Goal: Transaction & Acquisition: Purchase product/service

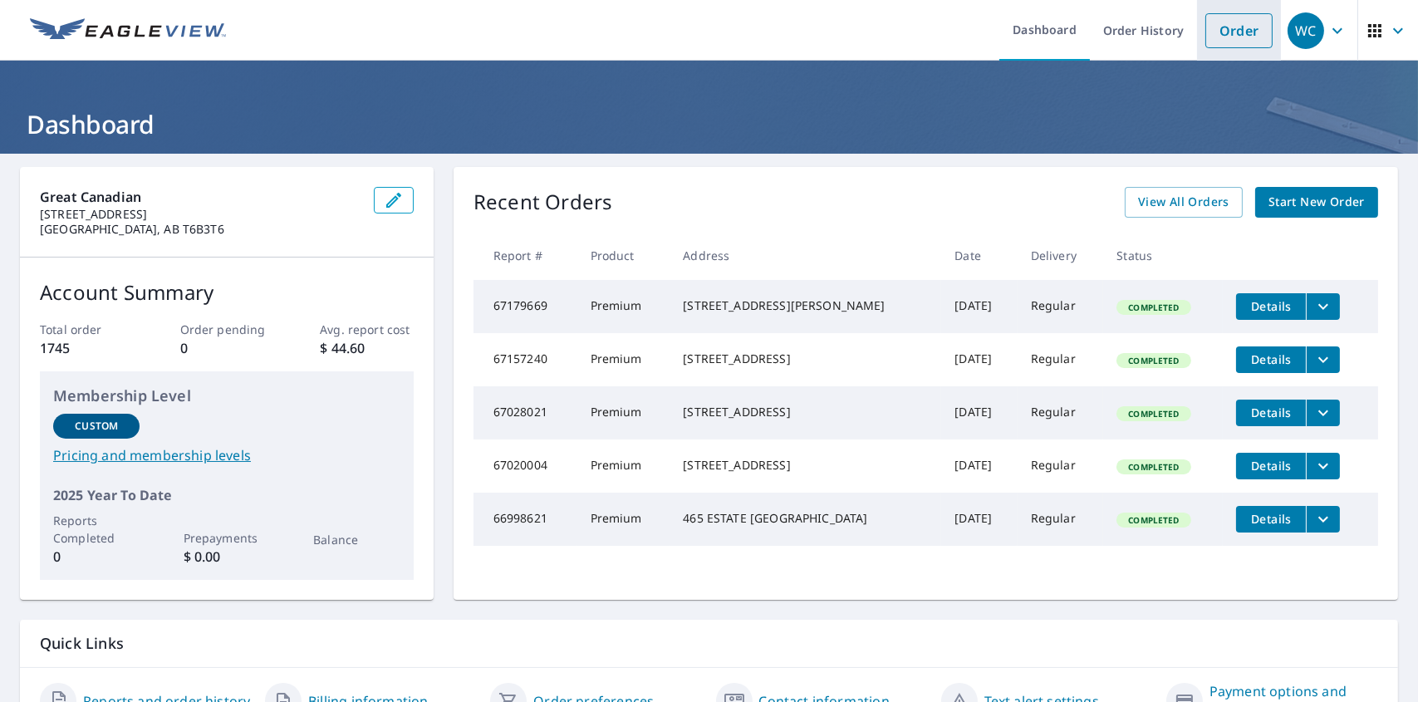
click at [894, 38] on link "Order" at bounding box center [1239, 30] width 67 height 35
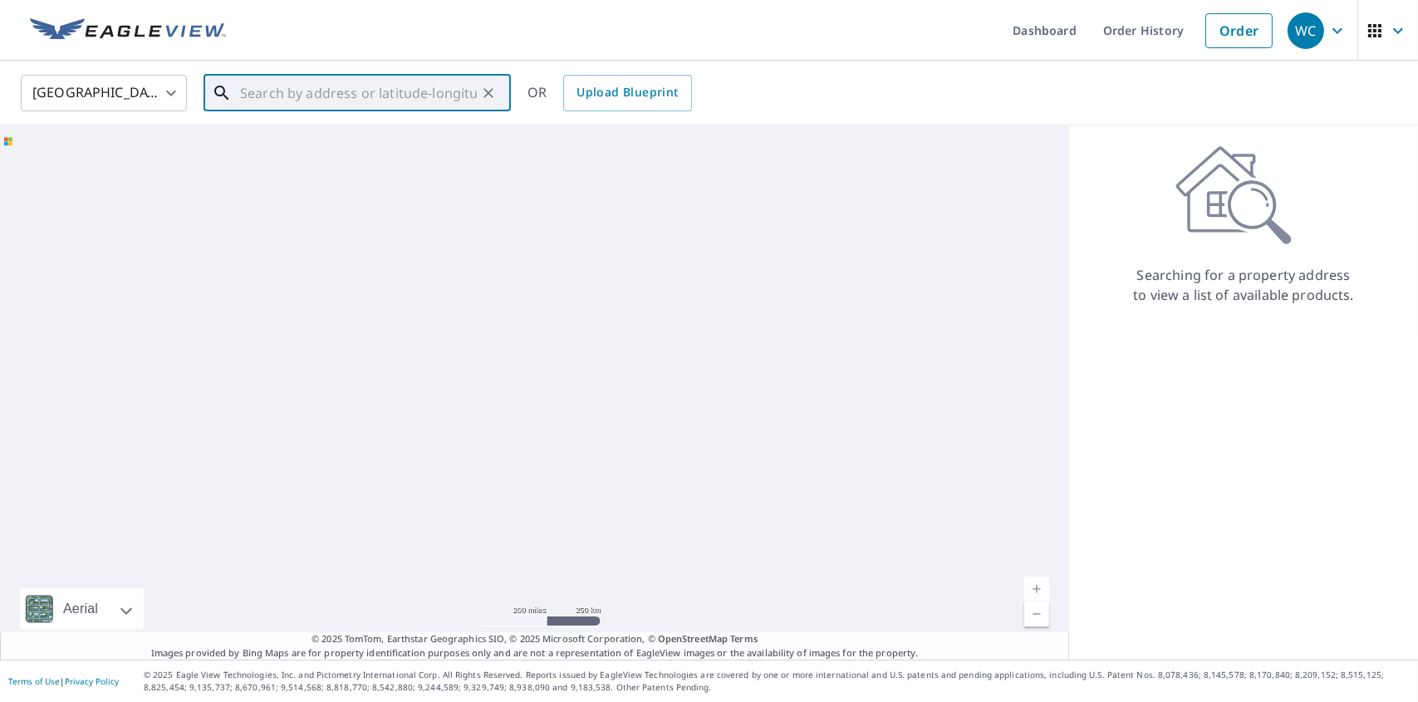
click at [278, 103] on input "text" at bounding box center [358, 93] width 237 height 47
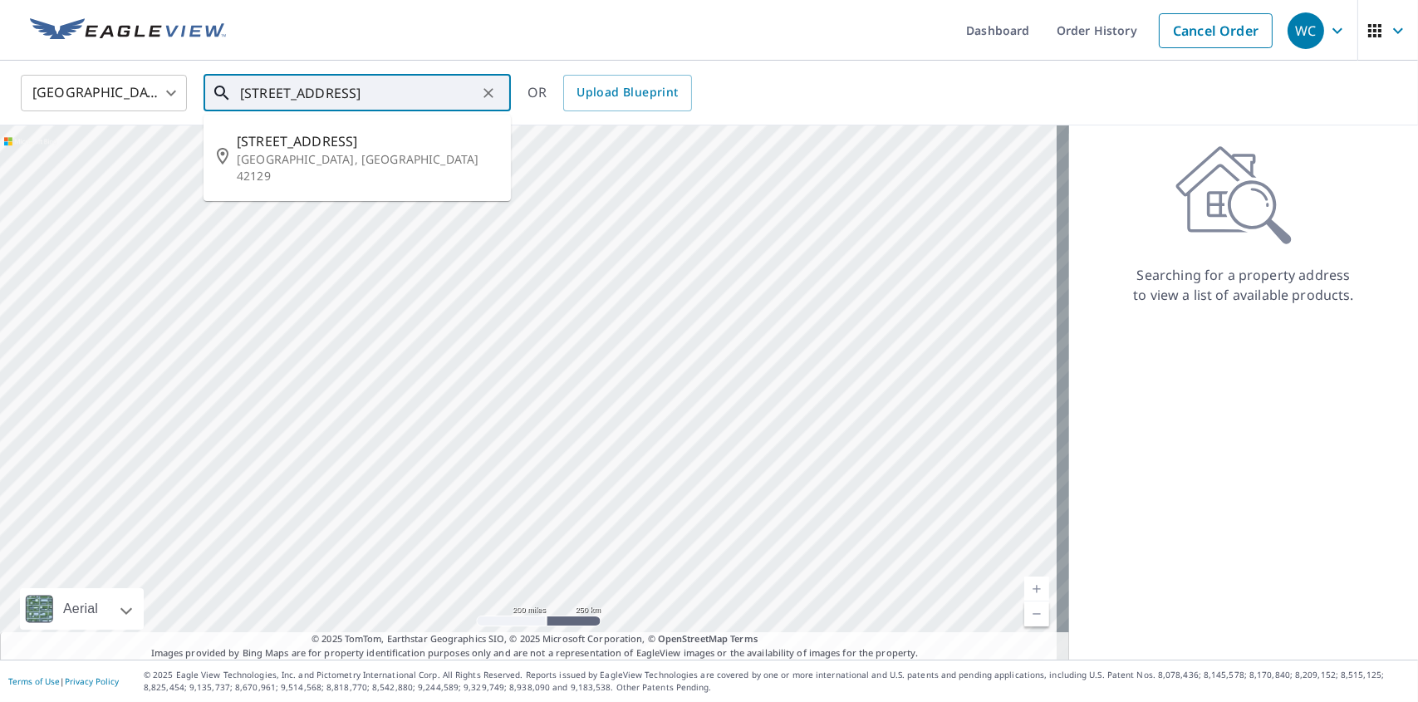
type input "[STREET_ADDRESS]"
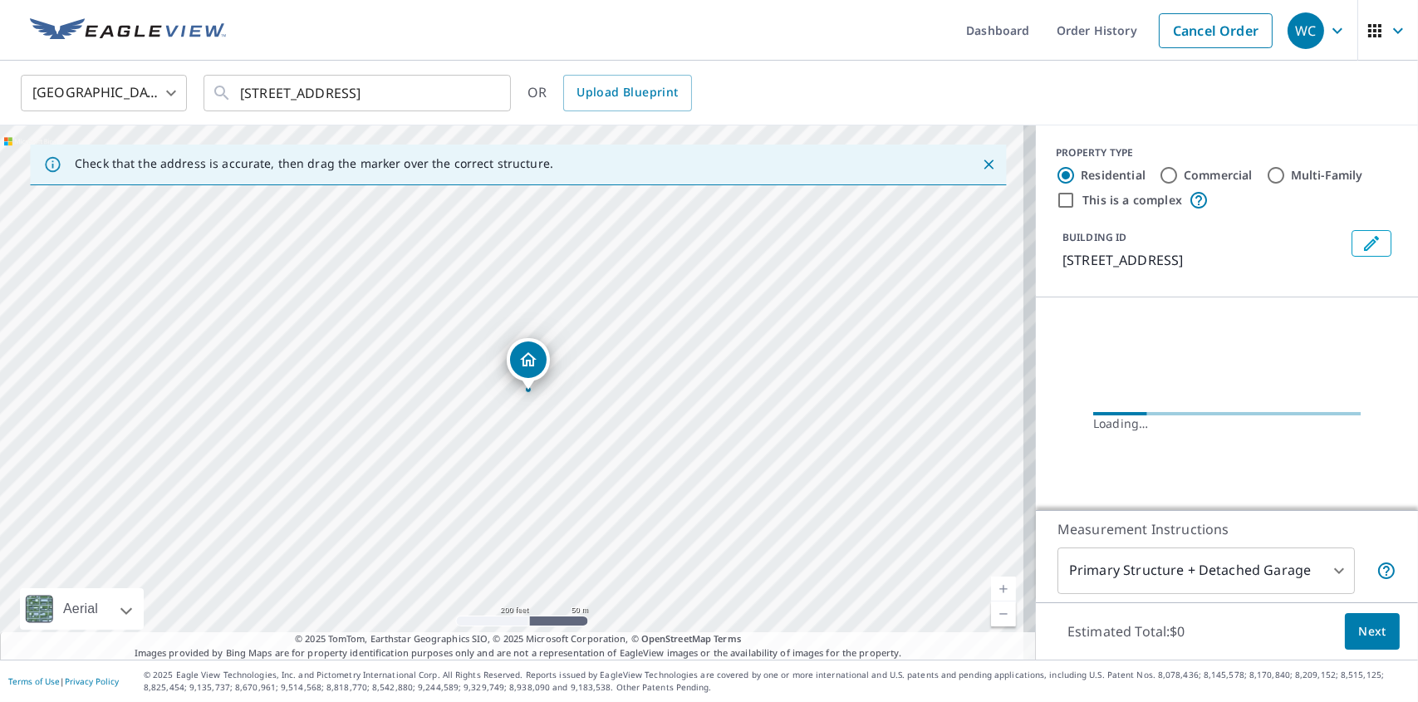
click at [167, 86] on body "WC WC Dashboard Order History Cancel Order WC [GEOGRAPHIC_DATA] [GEOGRAPHIC_DAT…" at bounding box center [709, 351] width 1418 height 702
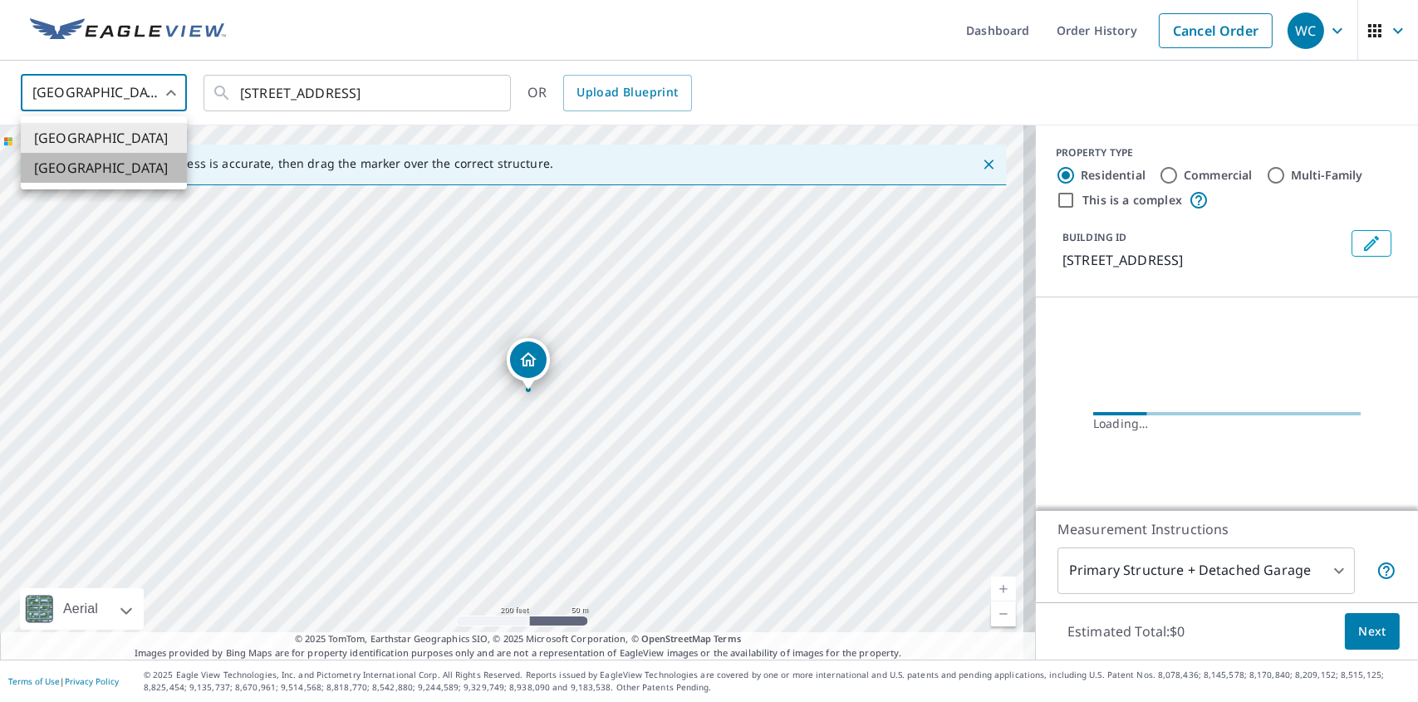
click at [142, 153] on li "[GEOGRAPHIC_DATA]" at bounding box center [104, 168] width 166 height 30
type input "CA"
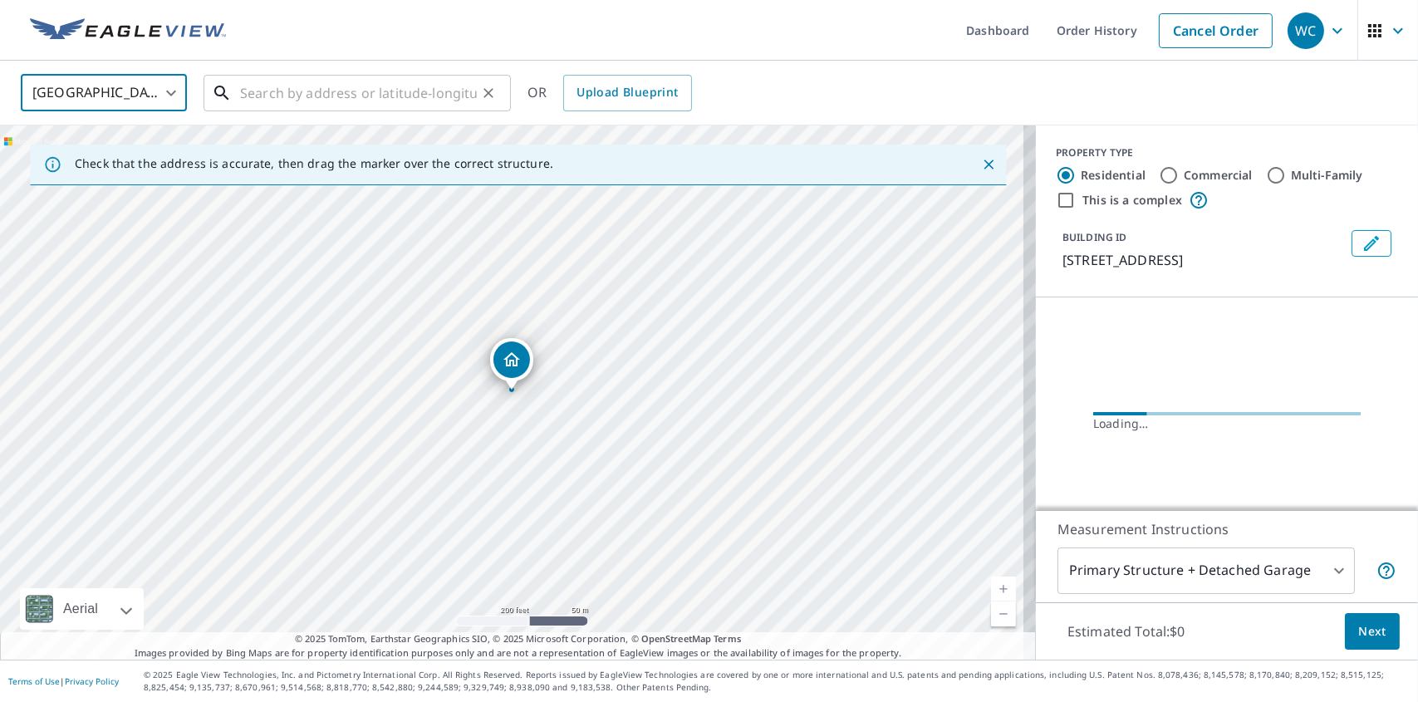
click at [370, 96] on input "text" at bounding box center [358, 93] width 237 height 47
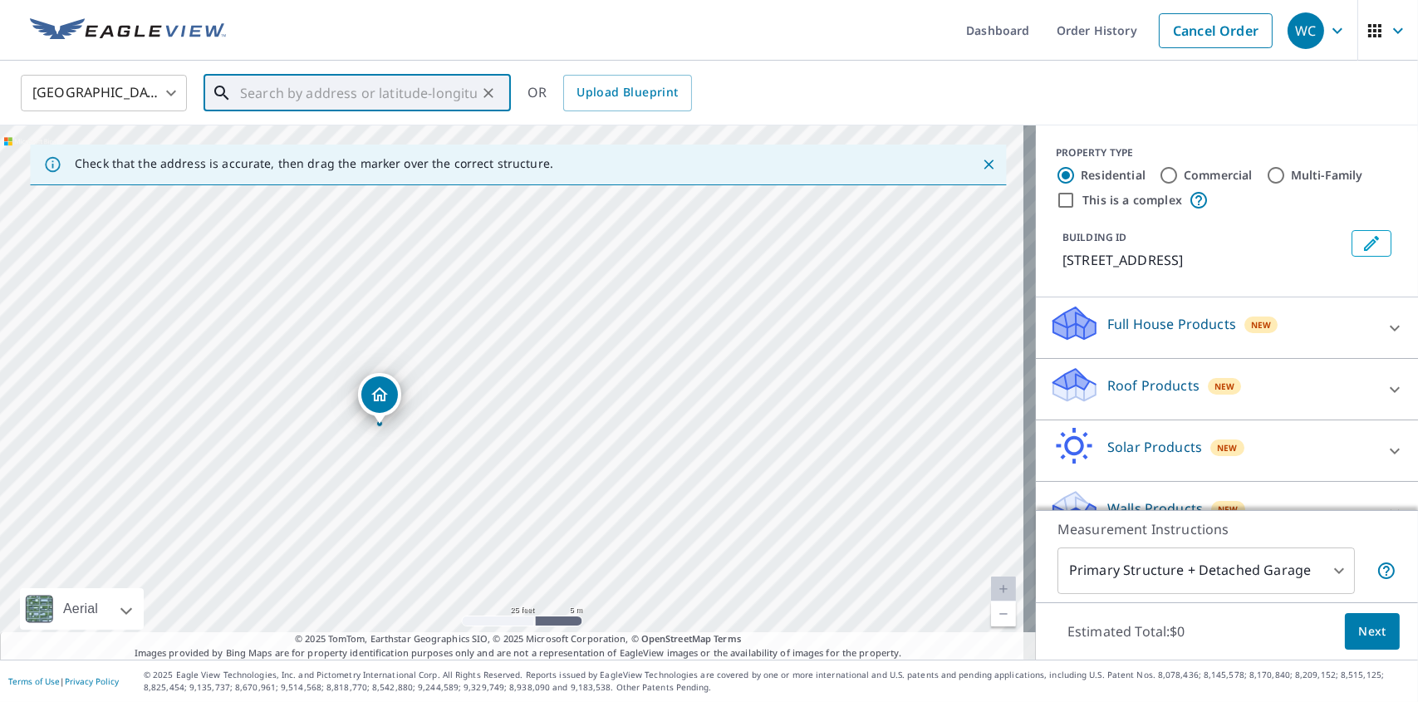
drag, startPoint x: 645, startPoint y: 329, endPoint x: 613, endPoint y: 363, distance: 46.4
click at [613, 363] on div "15228 [STREET_ADDRESS]" at bounding box center [518, 392] width 1036 height 534
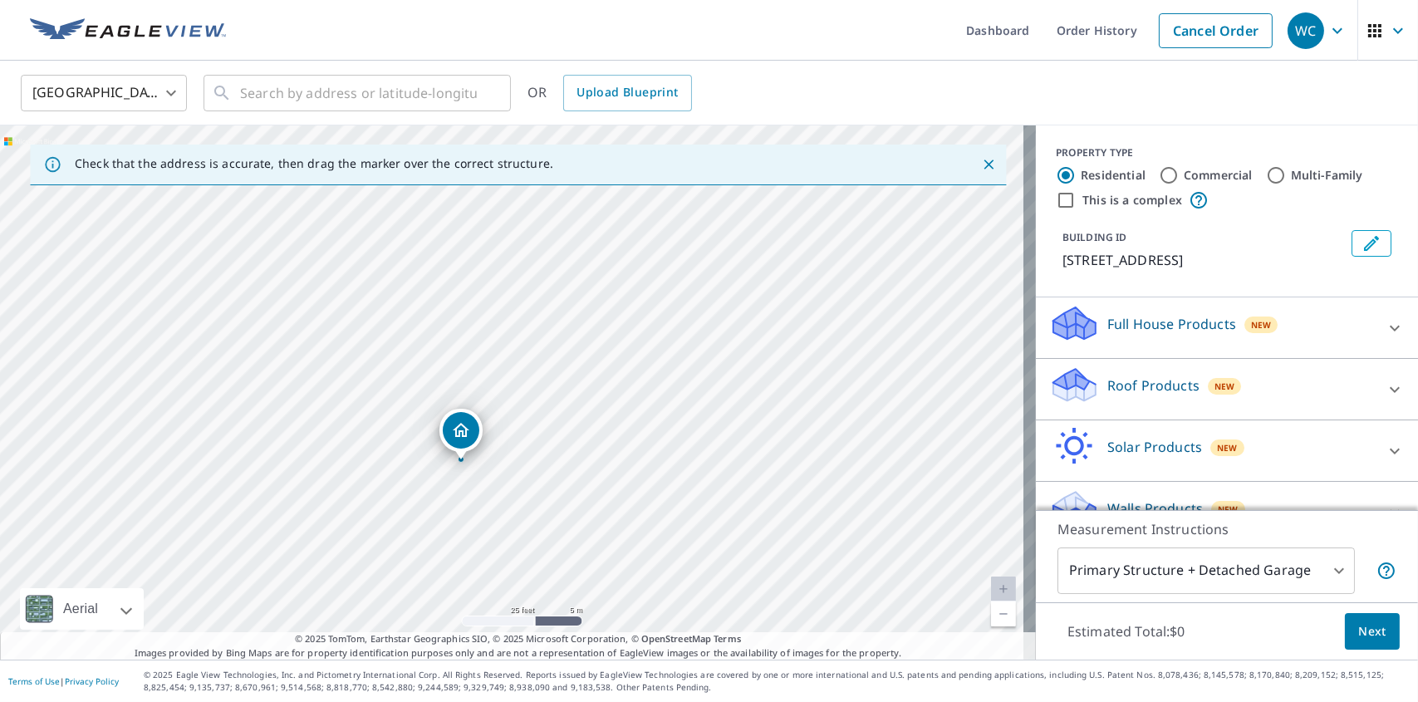
drag, startPoint x: 381, startPoint y: 403, endPoint x: 463, endPoint y: 439, distance: 88.9
click at [894, 395] on p "Roof Products" at bounding box center [1154, 386] width 92 height 20
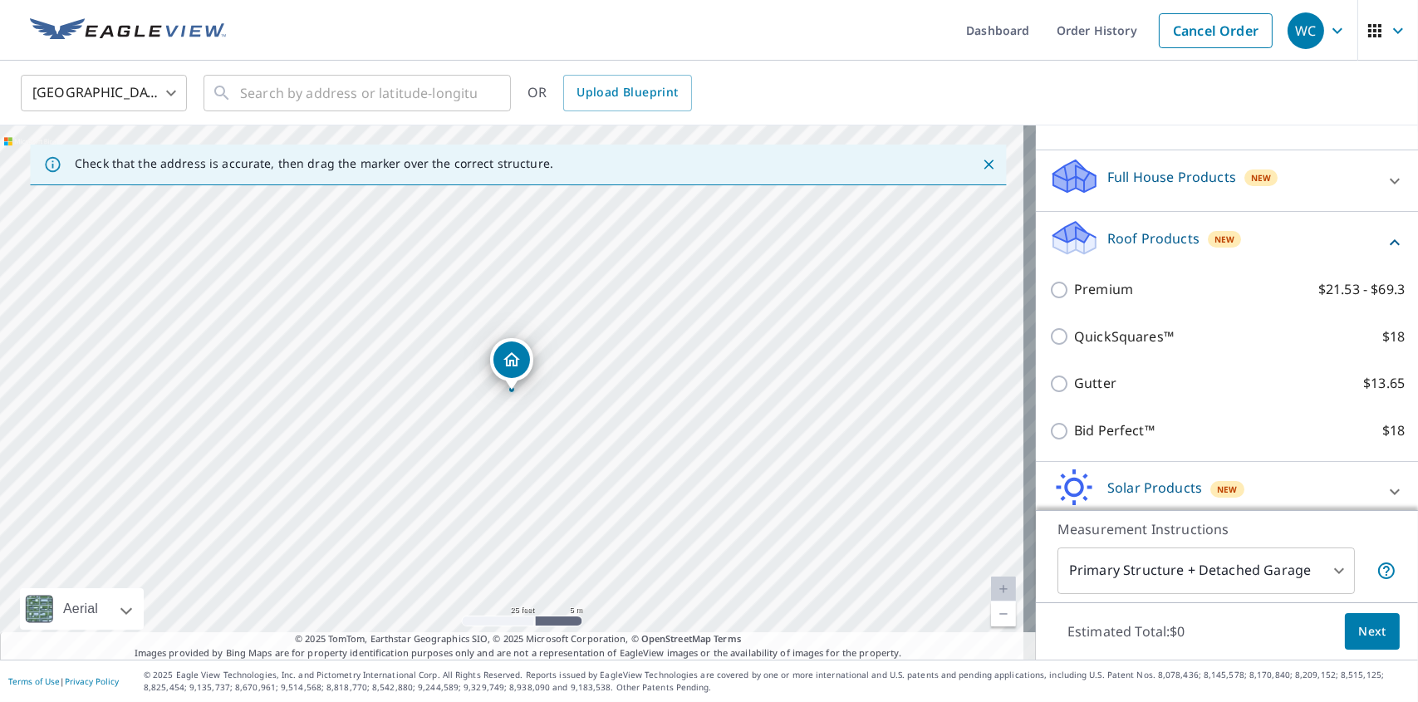
scroll to position [241, 0]
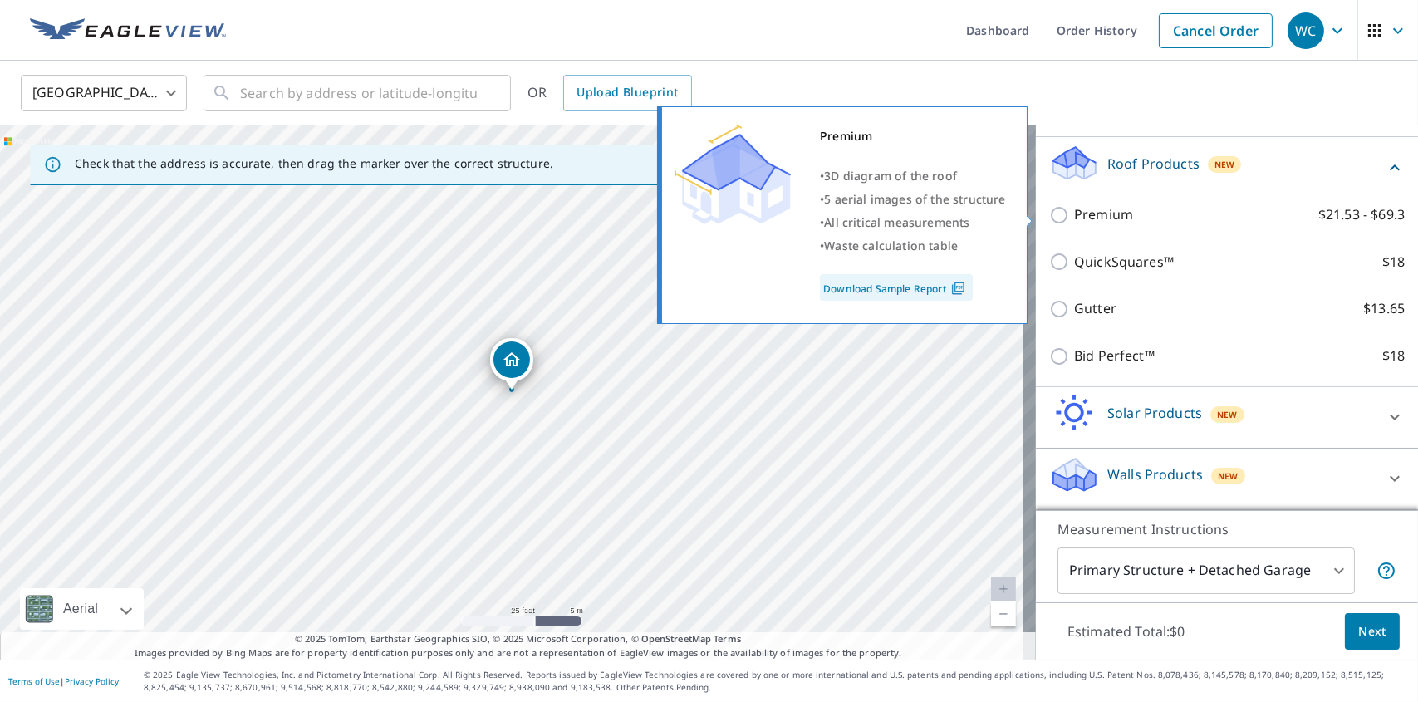
click at [894, 209] on input "Premium $21.53 - $69.3" at bounding box center [1061, 215] width 25 height 20
checkbox input "true"
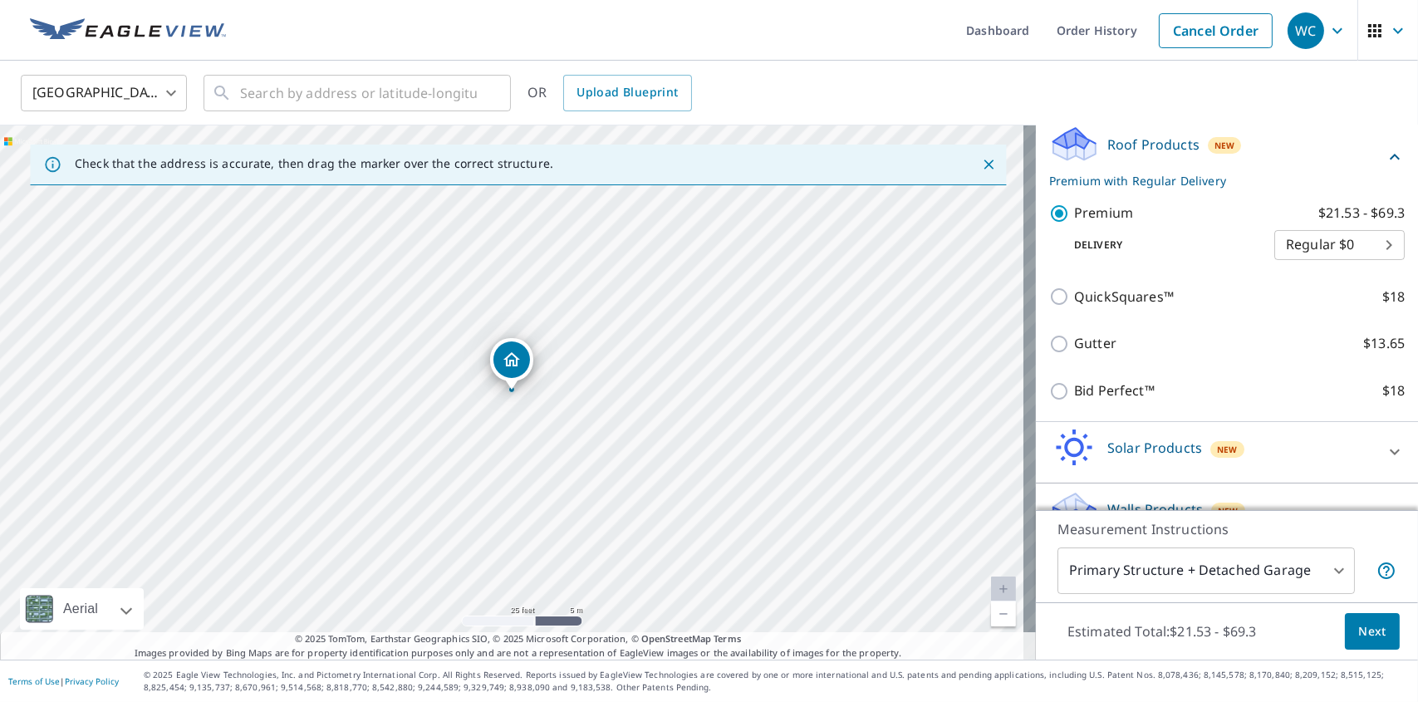
click at [894, 455] on button "Next" at bounding box center [1372, 631] width 55 height 37
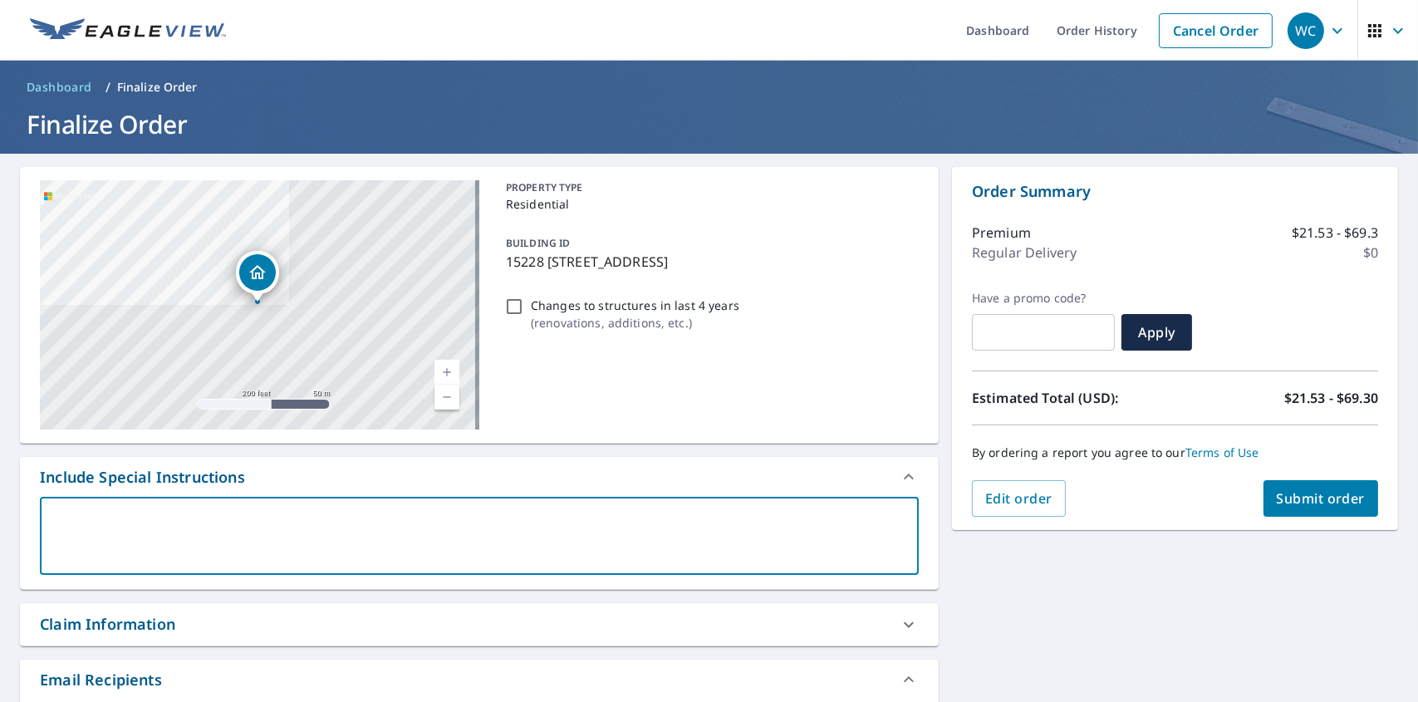
click at [291, 455] on textarea at bounding box center [480, 536] width 856 height 47
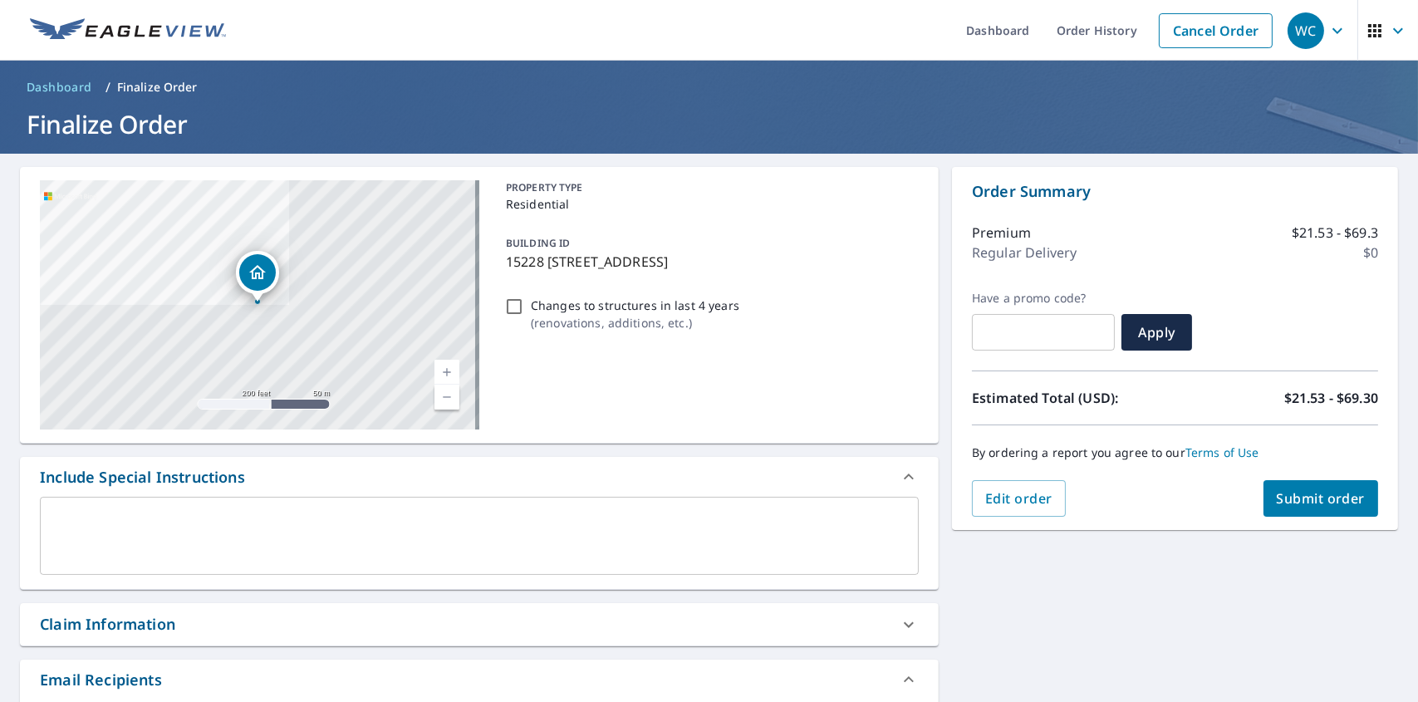
click at [184, 455] on textarea at bounding box center [480, 536] width 856 height 47
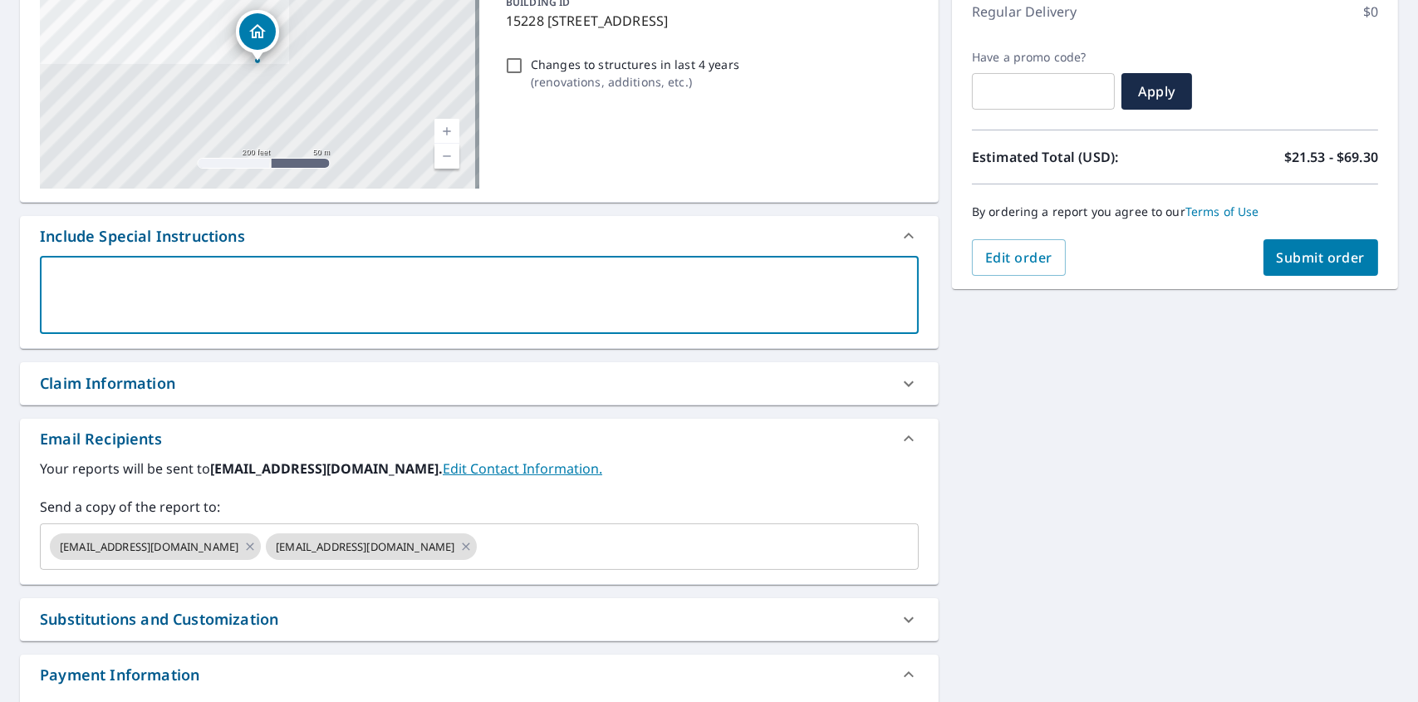
scroll to position [249, 0]
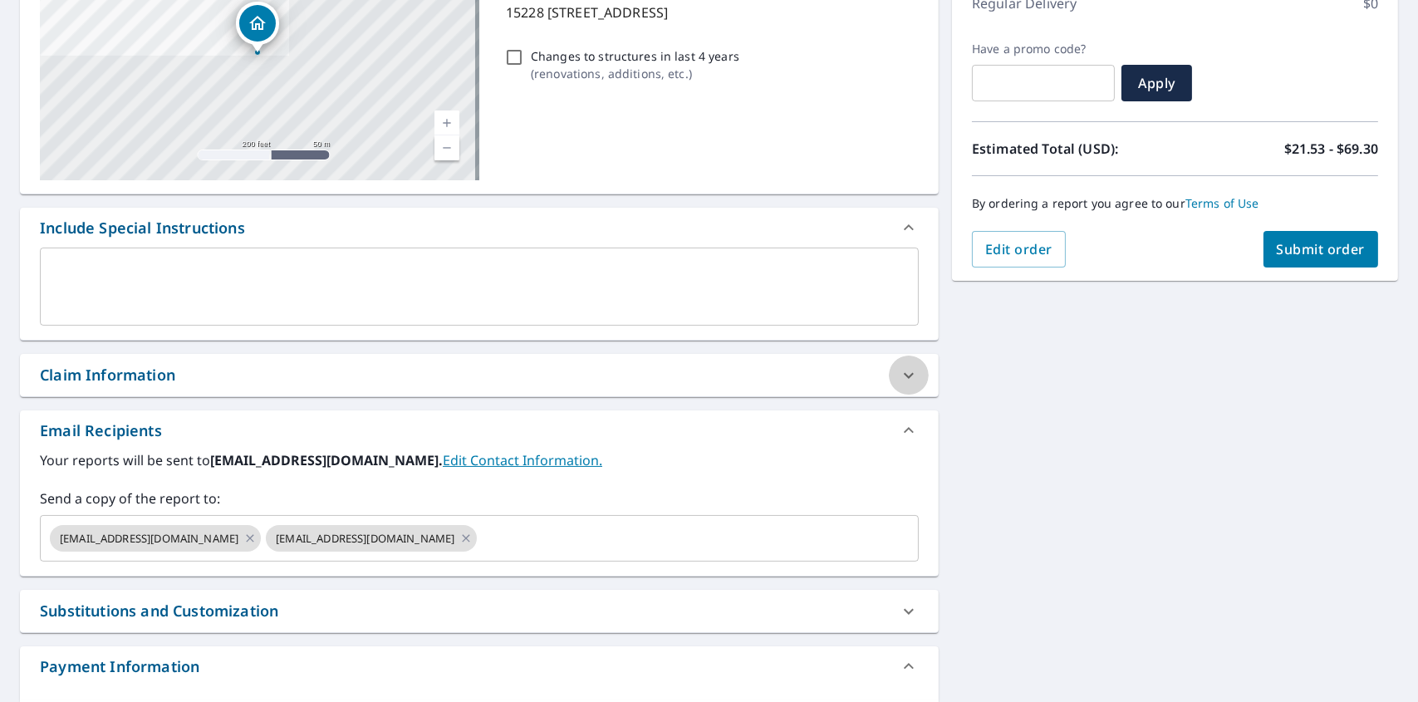
click at [894, 373] on icon at bounding box center [909, 376] width 20 height 20
checkbox input "true"
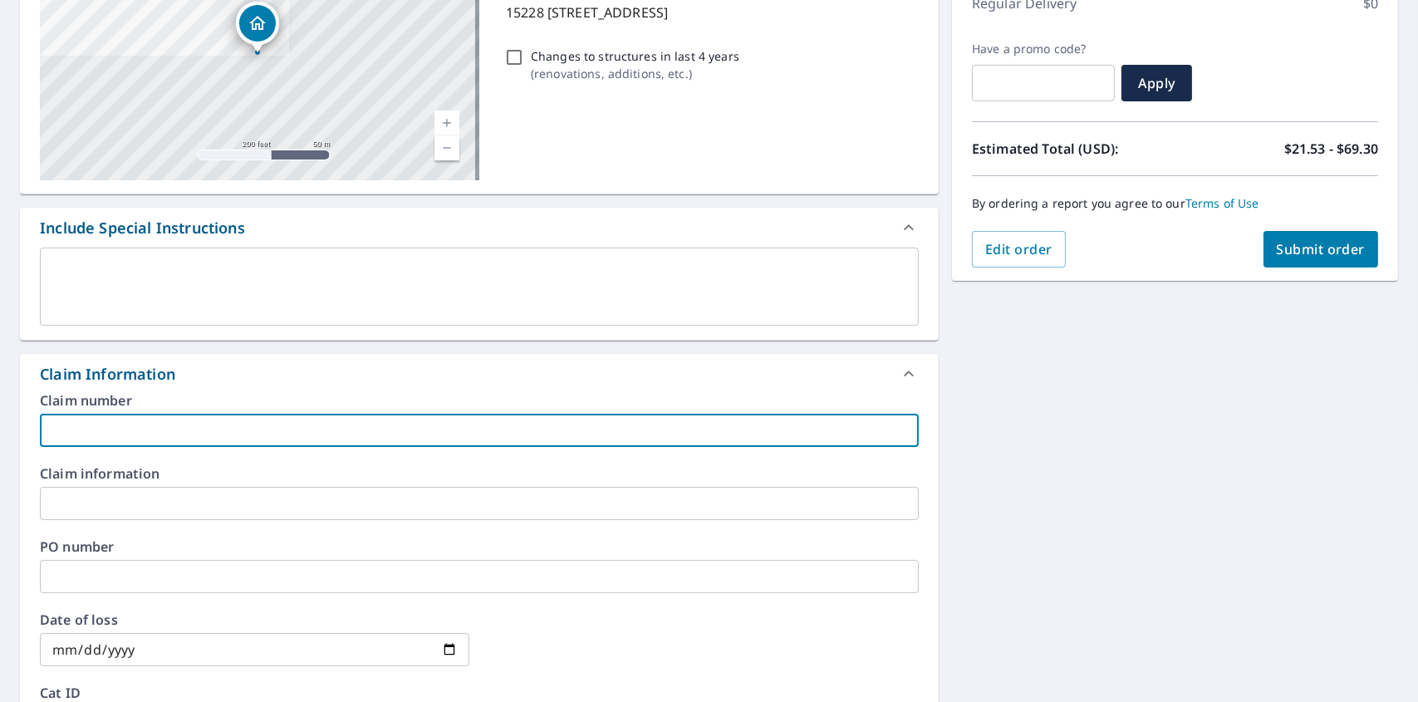
click at [238, 420] on input "text" at bounding box center [479, 430] width 879 height 33
paste input "[PERSON_NAME]"
type input "[PERSON_NAME]"
checkbox input "true"
type input "[PERSON_NAME]"
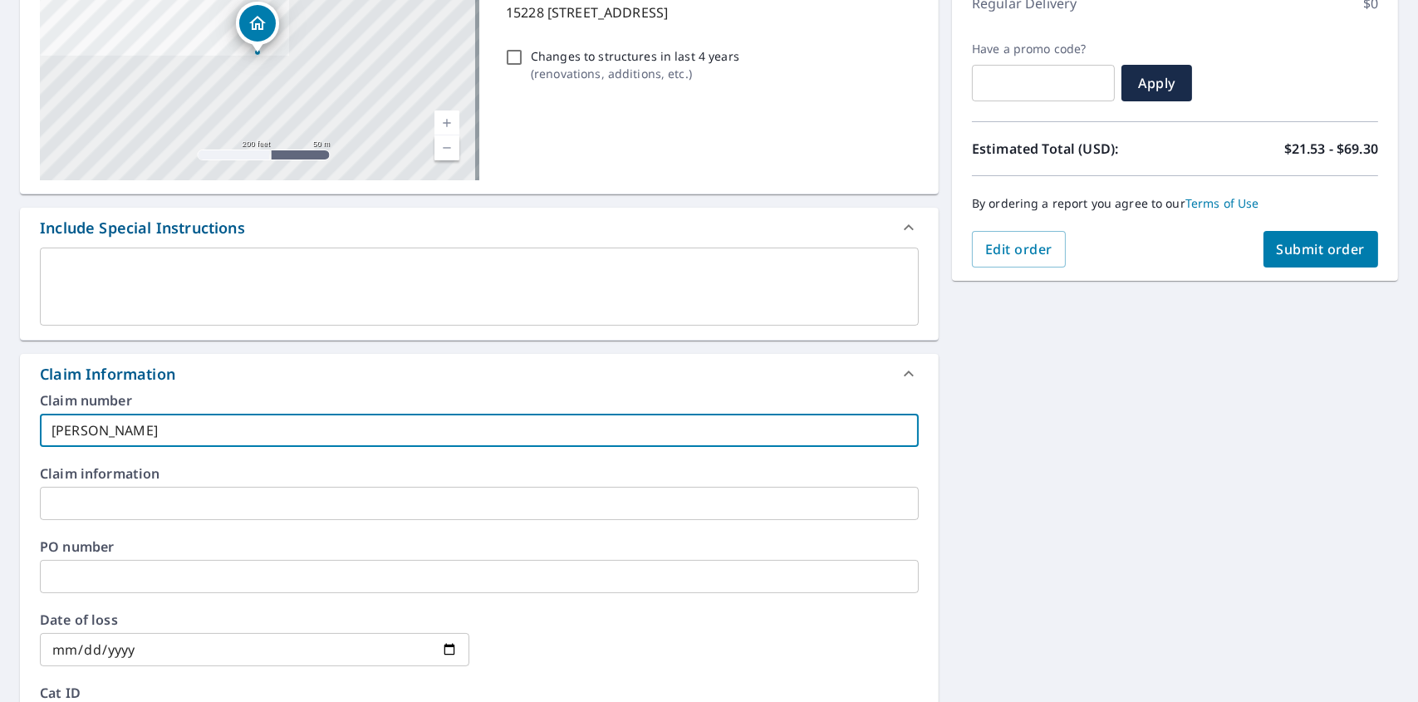
click at [536, 374] on div "Claim Information" at bounding box center [464, 374] width 849 height 22
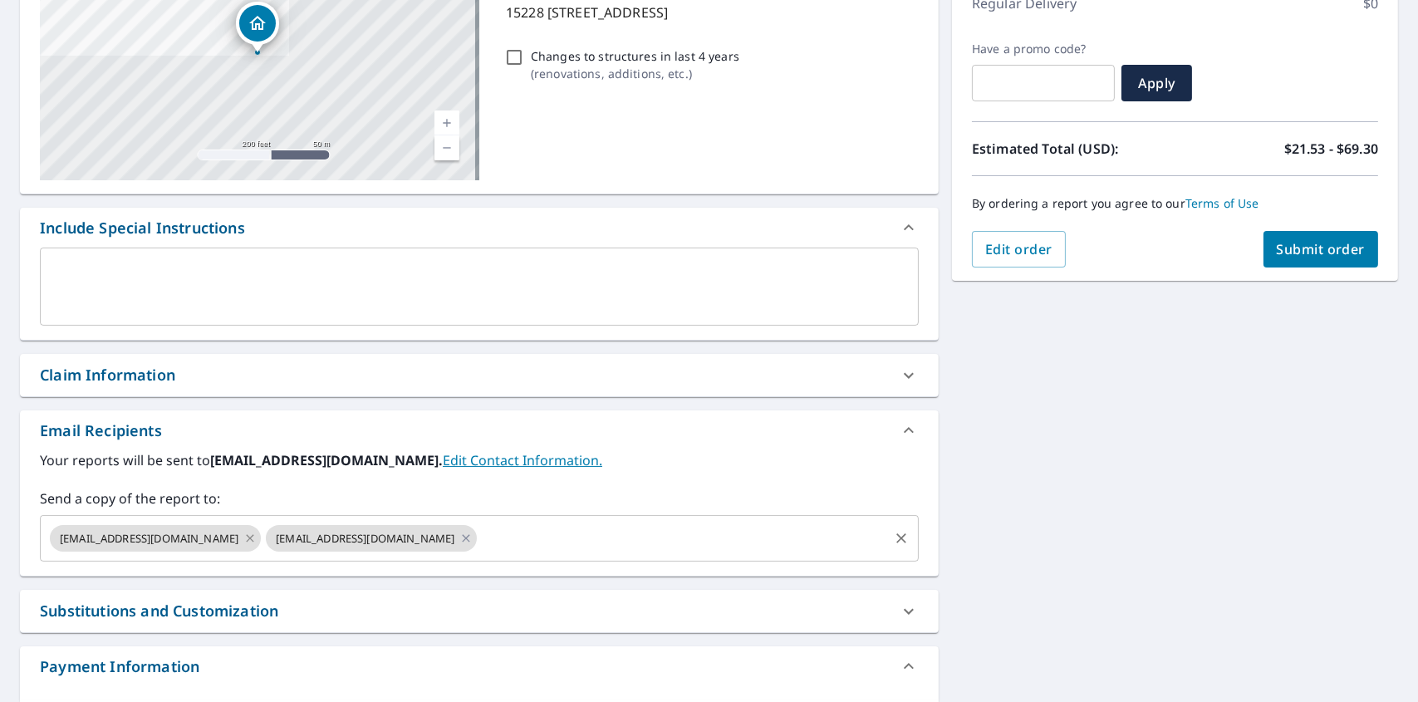
click at [243, 455] on icon at bounding box center [249, 538] width 13 height 18
checkbox input "true"
click at [340, 455] on input "text" at bounding box center [574, 539] width 623 height 32
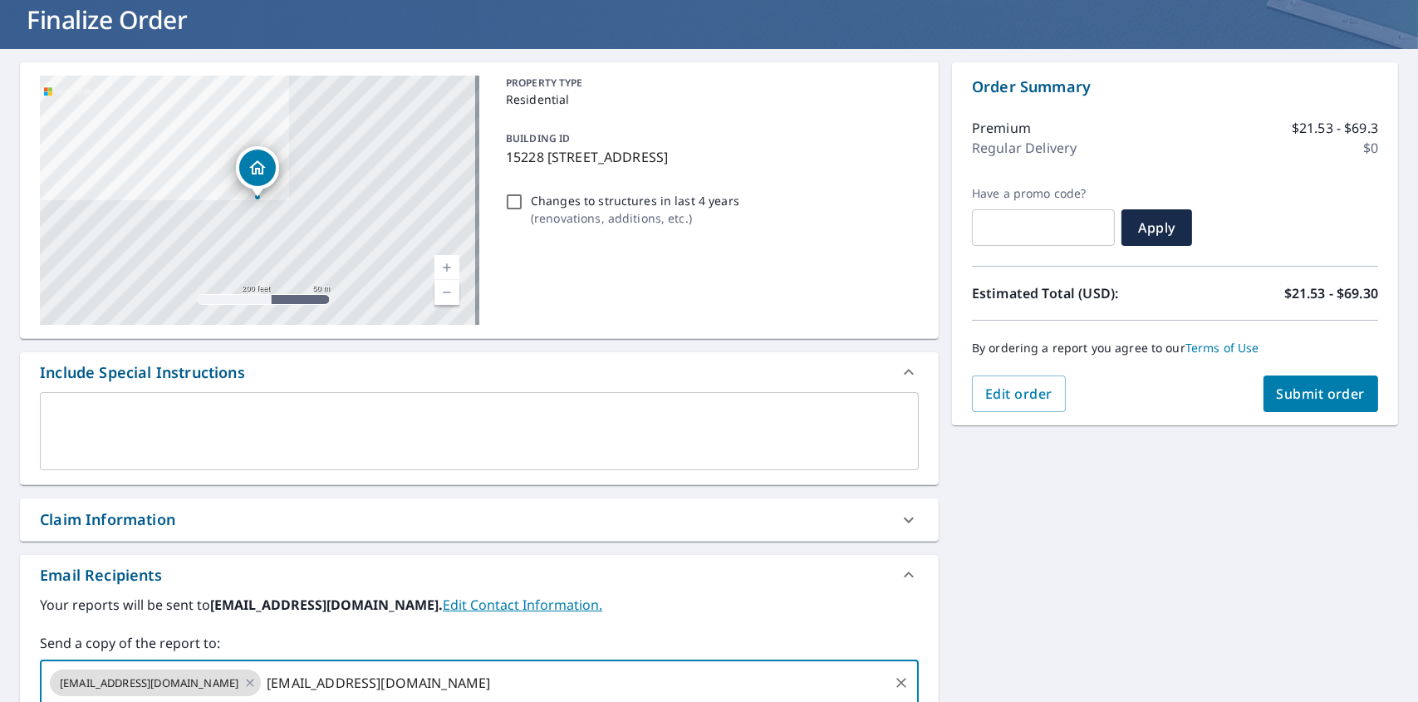
scroll to position [0, 0]
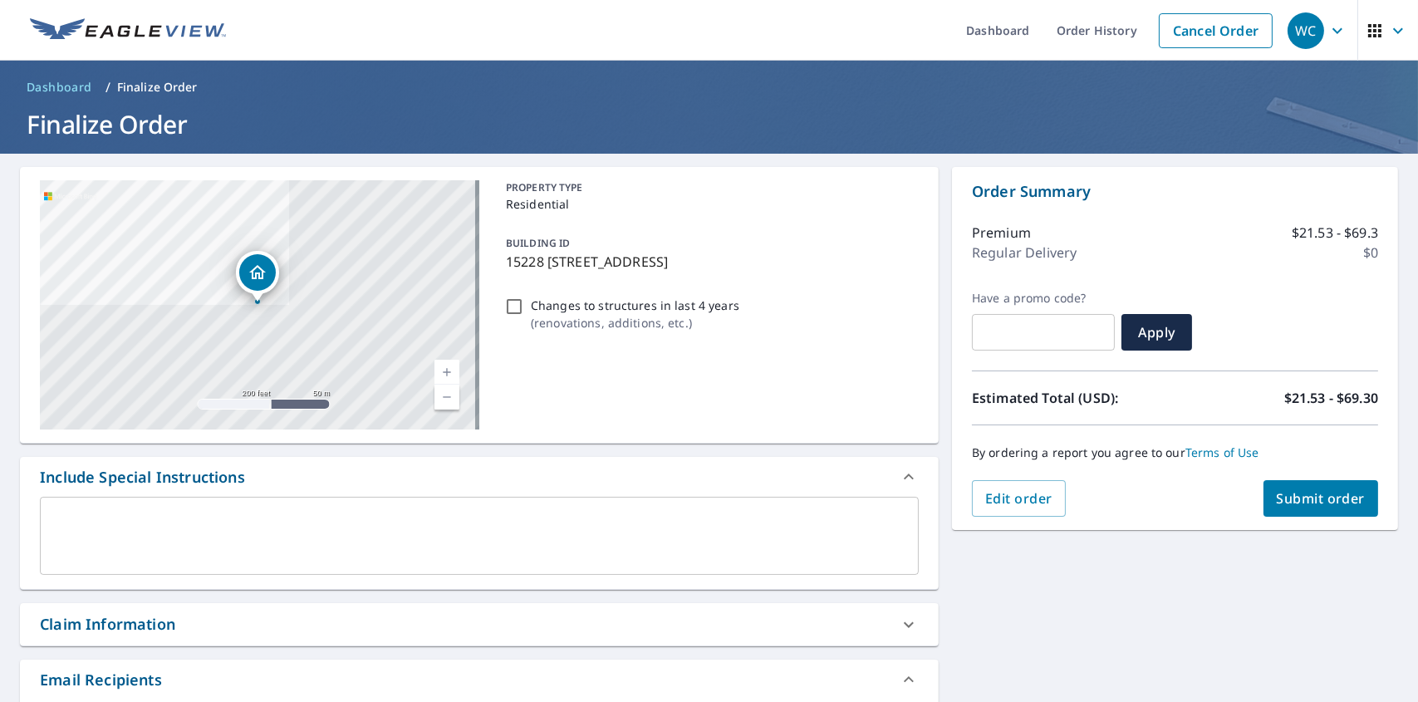
type input "[EMAIL_ADDRESS][DOMAIN_NAME]"
click at [894, 455] on span "Submit order" at bounding box center [1321, 498] width 89 height 18
checkbox input "true"
